Goal: Task Accomplishment & Management: Use online tool/utility

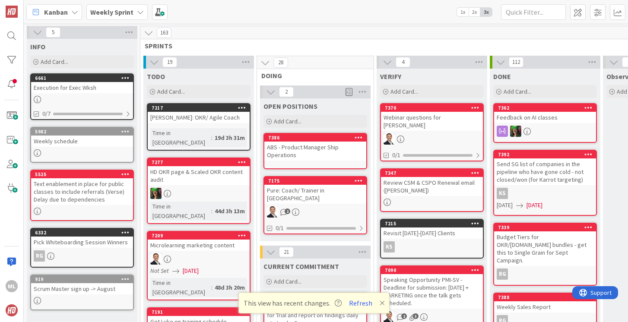
scroll to position [155, 0]
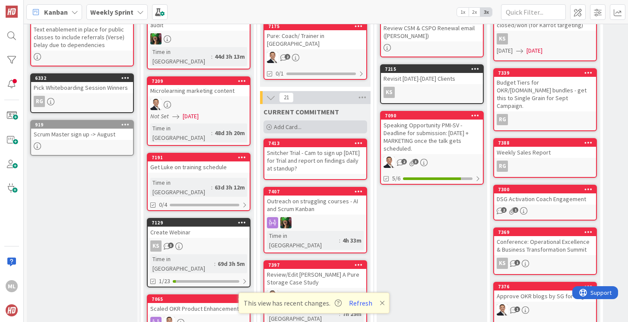
click at [292, 123] on span "Add Card..." at bounding box center [288, 127] width 28 height 8
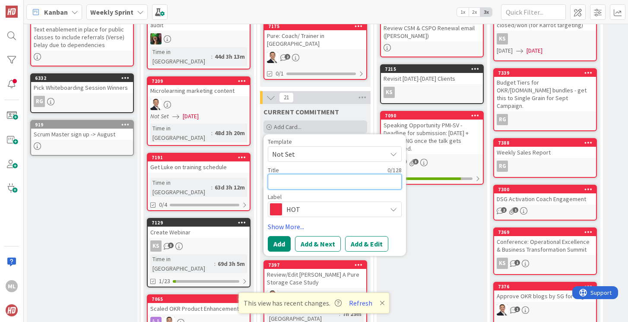
type textarea "A"
type textarea "x"
type textarea "Ap"
type textarea "x"
type textarea "App"
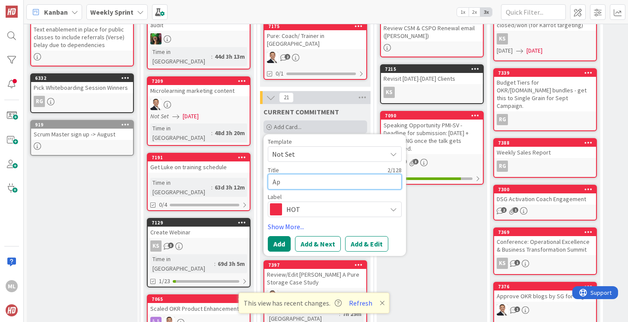
type textarea "x"
type textarea "Appr"
type textarea "x"
type textarea "Appro"
type textarea "x"
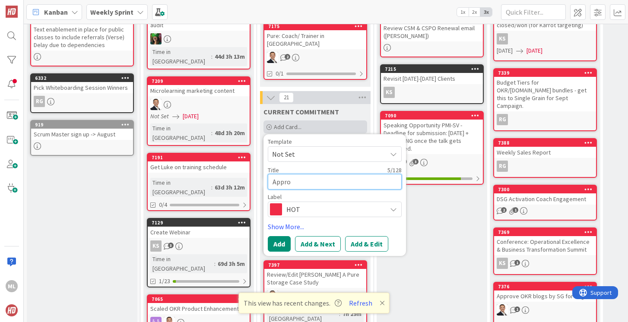
type textarea "Approv"
type textarea "x"
type textarea "Approve"
type textarea "x"
type textarea "Approve"
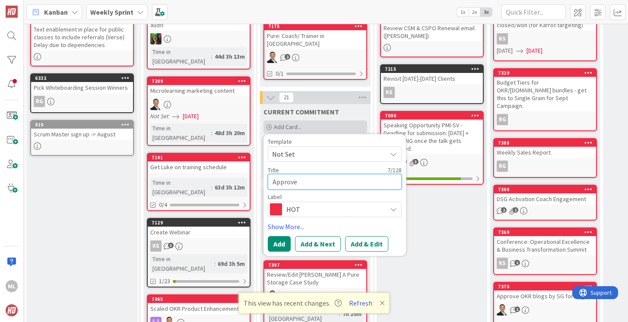
type textarea "x"
type textarea "Approve 3"
type textarea "x"
type textarea "Approve 3"
type textarea "x"
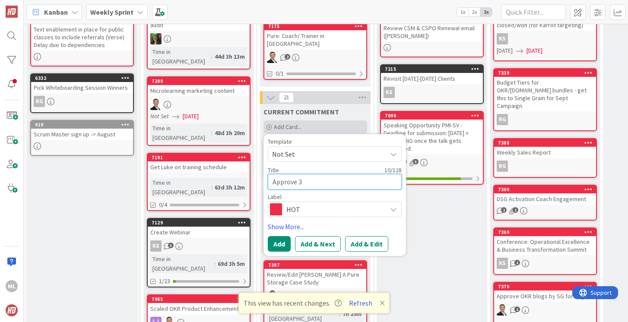
type textarea "Approve 3 b"
type textarea "x"
type textarea "Approve 3 bl"
type textarea "x"
type textarea "Approve 3 blo"
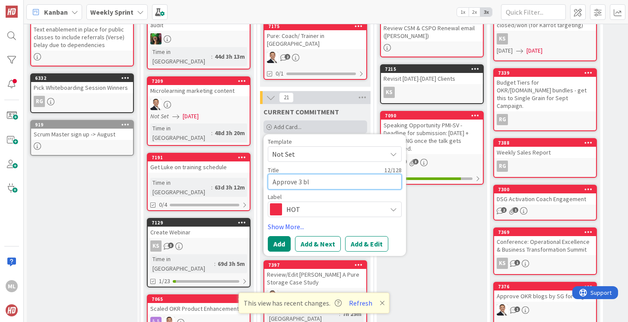
type textarea "x"
type textarea "Approve 3 blog"
type textarea "x"
type textarea "Approve 3 blogs"
type textarea "x"
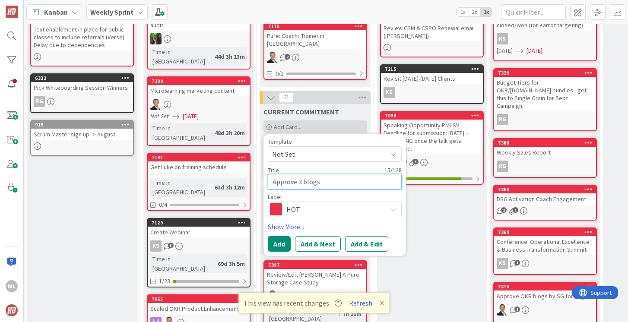
type textarea "Approve 3 blogs"
type textarea "x"
type textarea "Approve 3 blogs f"
type textarea "x"
type textarea "Approve 3 blogs fo"
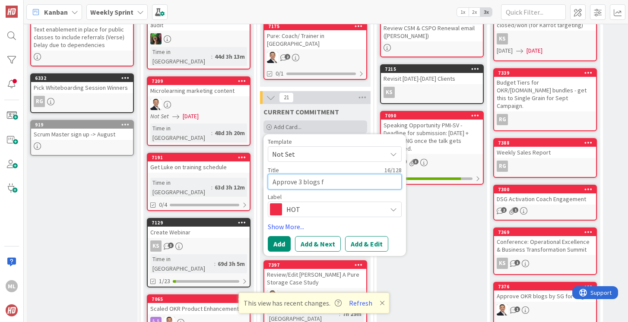
type textarea "x"
type textarea "Approve 3 blogs for"
type textarea "x"
type textarea "Approve 3 blogs for"
type textarea "x"
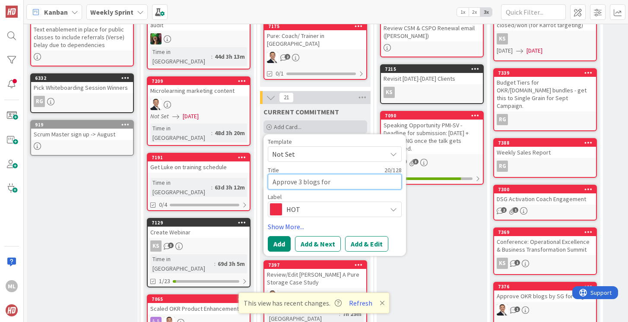
type textarea "Approve 3 blogs for S"
type textarea "x"
type textarea "Approve 3 blogs for SG"
type textarea "x"
type textarea "Approve 3 blogs for SG"
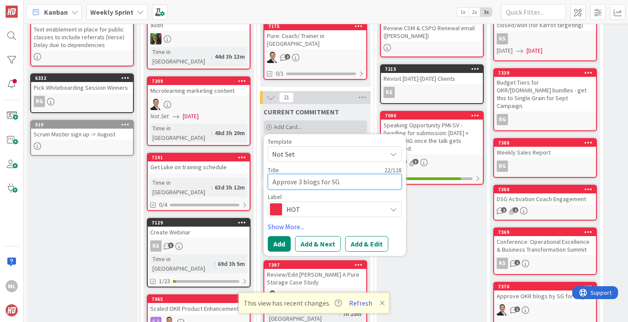
type textarea "x"
type textarea "Approve 3 blogs for SG s"
type textarea "x"
type textarea "Approve 3 blogs for SG so"
type textarea "x"
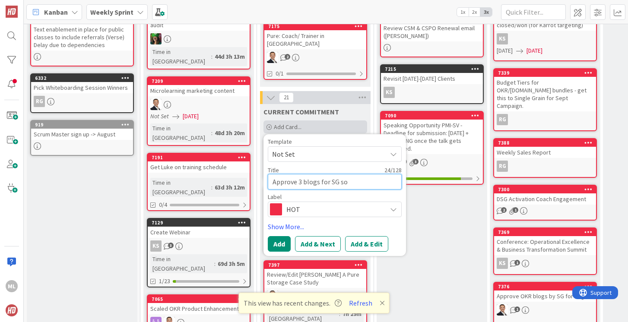
type textarea "Approve 3 blogs for SG so"
type textarea "x"
type textarea "Approve 3 blogs for SG so t"
type textarea "x"
type textarea "Approve 3 blogs for SG so th"
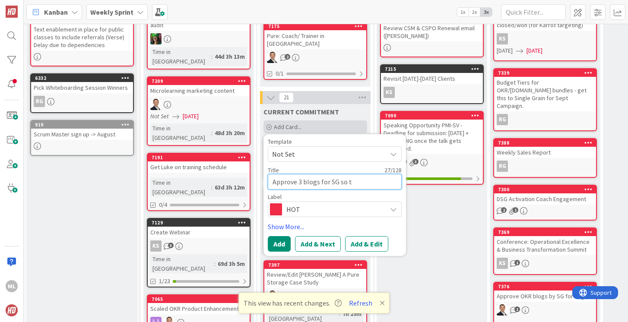
type textarea "x"
type textarea "Approve 3 blogs for SG so the"
type textarea "x"
type textarea "Approve 3 blogs for SG so they"
type textarea "x"
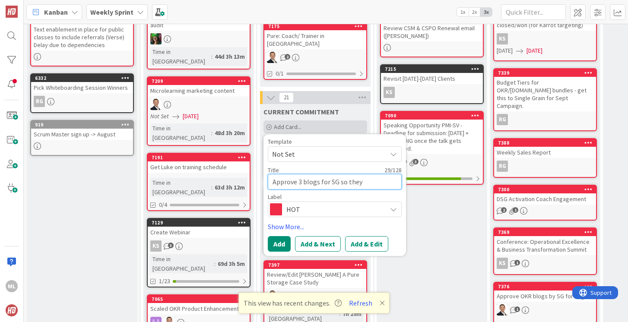
type textarea "Approve 3 blogs for SG so they"
type textarea "x"
type textarea "Approve 3 blogs for SG so they c"
type textarea "x"
type textarea "Approve 3 blogs for SG so they ca"
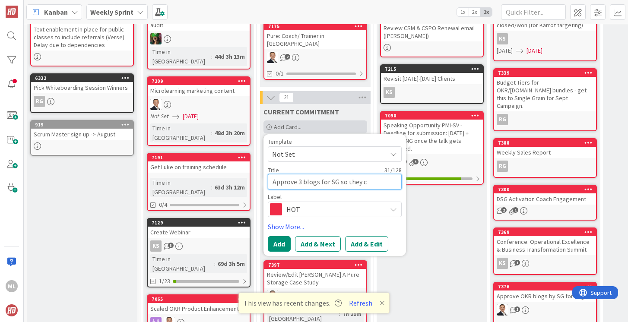
type textarea "x"
type textarea "Approve 3 blogs for SG so they can"
type textarea "x"
type textarea "Approve 3 blogs for SG so they can"
type textarea "x"
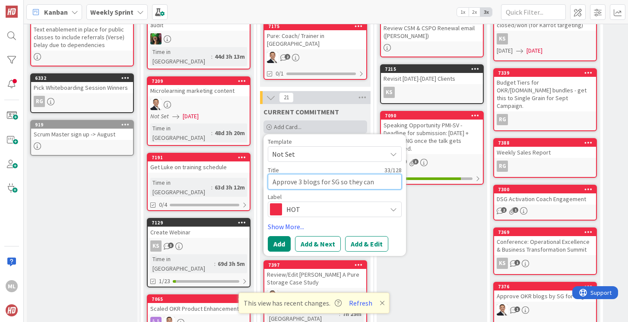
type textarea "Approve 3 blogs for SG so they can b"
type textarea "x"
type textarea "Approve 3 blogs for SG so they can bu"
type textarea "x"
type textarea "Approve 3 blogs for SG so they can b"
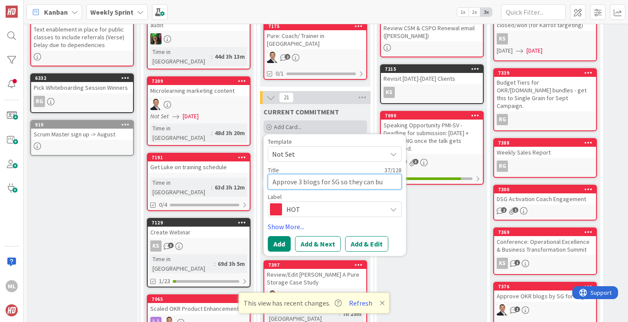
type textarea "x"
type textarea "Approve 3 blogs for SG so they can"
type textarea "x"
type textarea "Approve 3 blogs for SG so they can u"
type textarea "x"
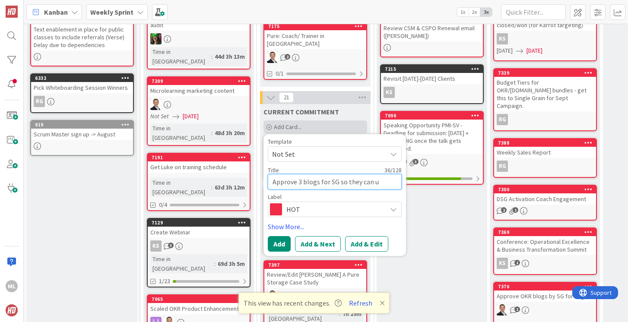
type textarea "Approve 3 blogs for SG so they can"
type textarea "x"
type textarea "Approve 3 blogs for SG so they can p"
type textarea "x"
type textarea "Approve 3 blogs for SG so they can pu"
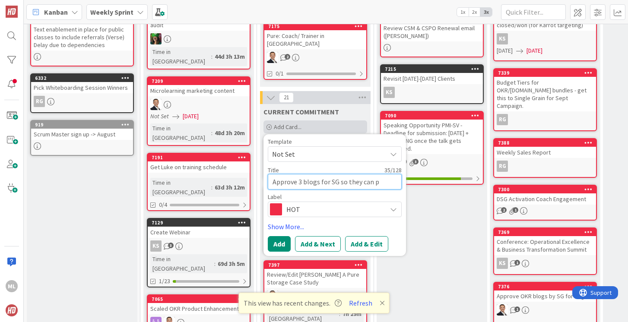
type textarea "x"
type textarea "Approve 3 blogs for SG so they can pub"
type textarea "x"
type textarea "Approve 3 blogs for SG so they can publ"
type textarea "x"
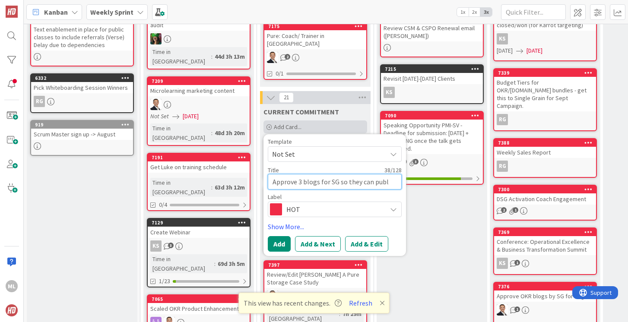
type textarea "Approve 3 blogs for SG so they can publi"
type textarea "x"
type textarea "Approve 3 blogs for SG so they can publis"
type textarea "x"
type textarea "Approve 3 blogs for SG so they can publish"
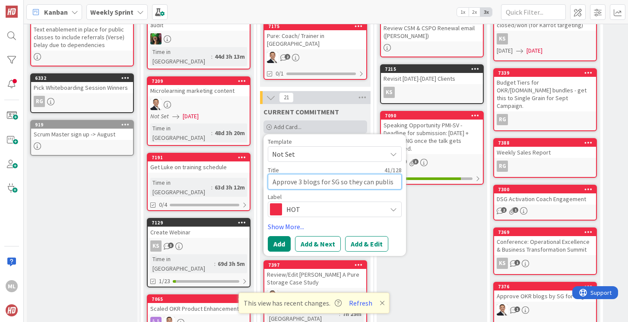
type textarea "x"
type textarea "Approve 3 blogs for SG so they can publish"
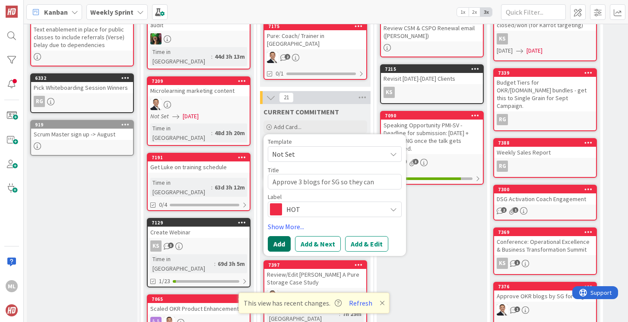
click at [277, 236] on button "Add" at bounding box center [279, 244] width 23 height 16
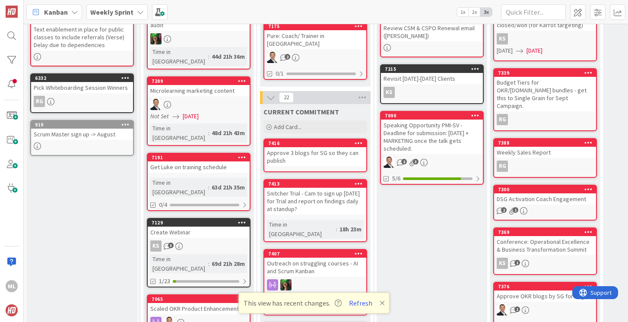
click at [291, 155] on div "Approve 3 blogs for SG so they can publish" at bounding box center [315, 156] width 102 height 19
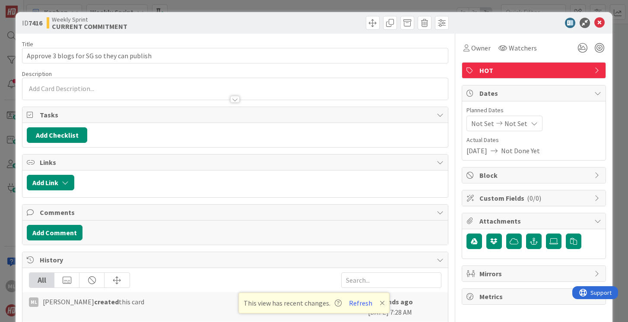
click at [110, 90] on div at bounding box center [234, 89] width 425 height 22
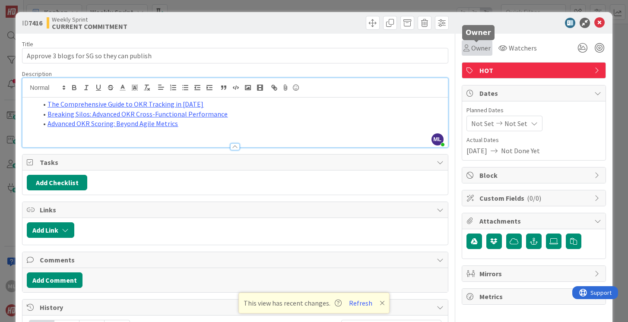
click at [485, 50] on span "Owner" at bounding box center [480, 48] width 19 height 10
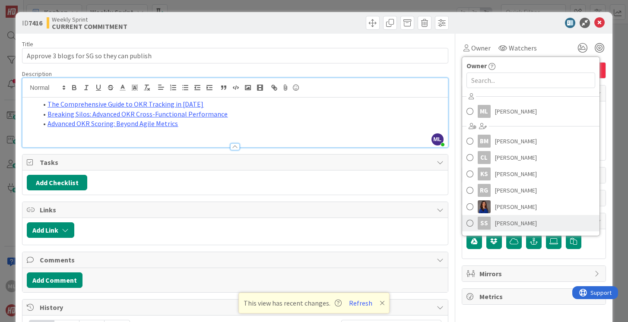
scroll to position [32, 0]
click at [470, 225] on span at bounding box center [470, 224] width 7 height 13
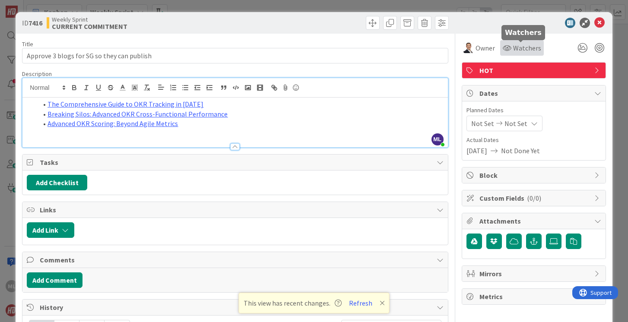
click at [516, 52] on span "Watchers" at bounding box center [527, 48] width 28 height 10
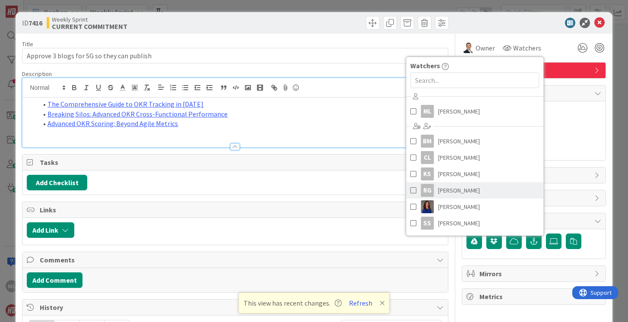
click at [412, 191] on span at bounding box center [414, 190] width 6 height 13
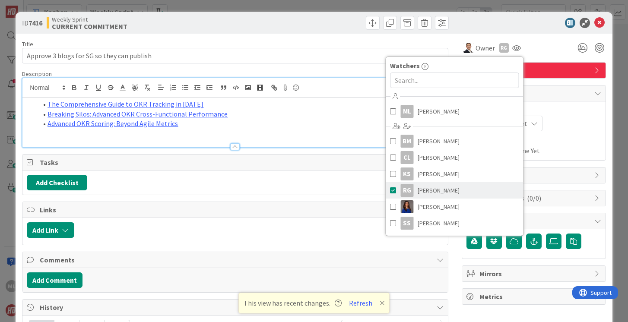
click at [392, 189] on span at bounding box center [393, 190] width 6 height 13
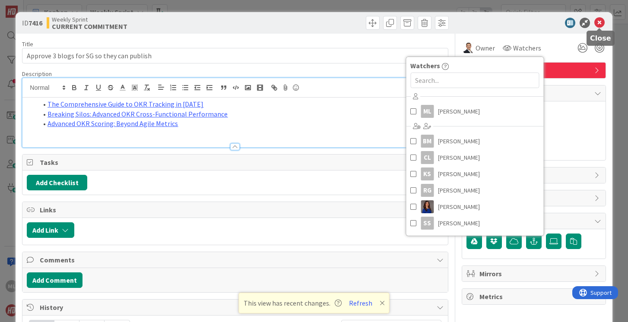
click at [601, 22] on icon at bounding box center [600, 23] width 10 height 10
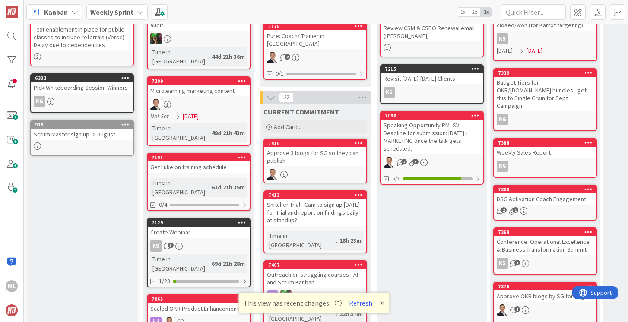
click at [318, 208] on div "Snitcher Trial - Cam to sign up [DATE] for Trial and report on findings daily a…" at bounding box center [315, 212] width 102 height 27
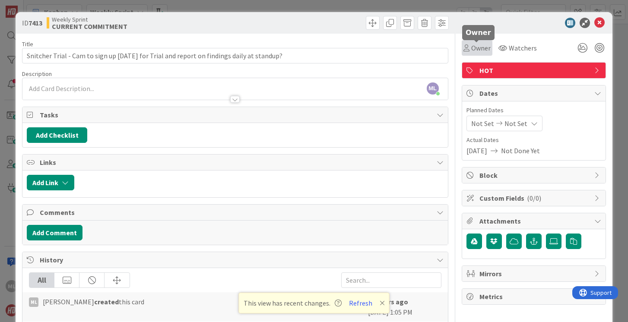
click at [476, 48] on span "Owner" at bounding box center [480, 48] width 19 height 10
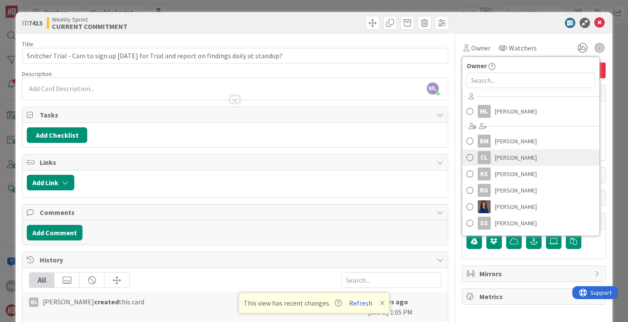
click at [468, 159] on span at bounding box center [470, 157] width 7 height 13
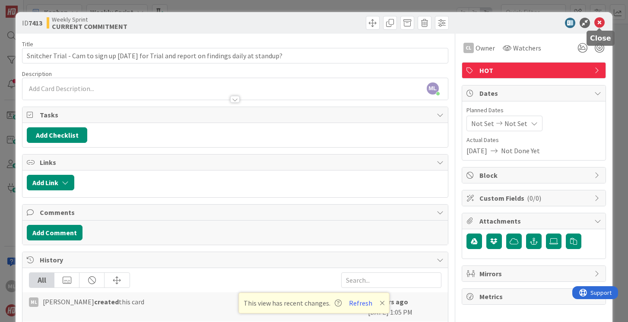
click at [597, 22] on icon at bounding box center [600, 23] width 10 height 10
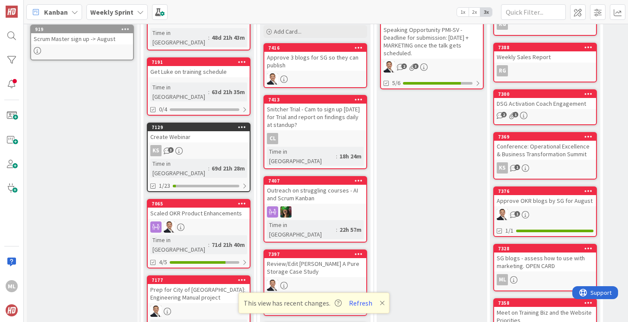
scroll to position [252, 0]
